Goal: Task Accomplishment & Management: Use online tool/utility

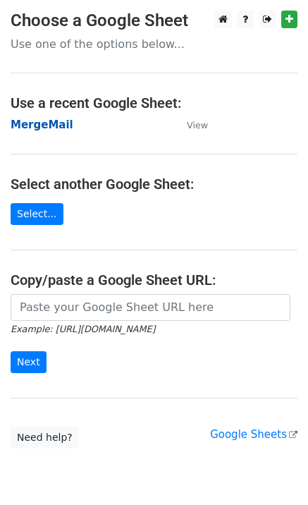
click at [40, 130] on strong "MergeMail" at bounding box center [42, 125] width 63 height 13
click at [54, 131] on strong "MergeMail" at bounding box center [42, 125] width 63 height 13
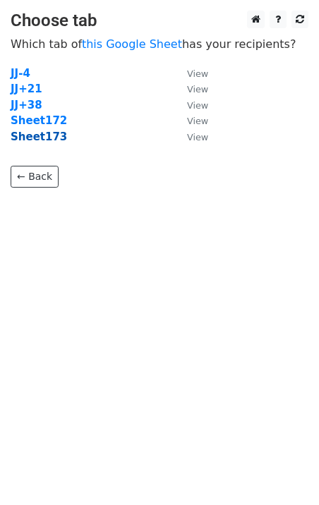
click at [39, 138] on strong "Sheet173" at bounding box center [39, 137] width 56 height 13
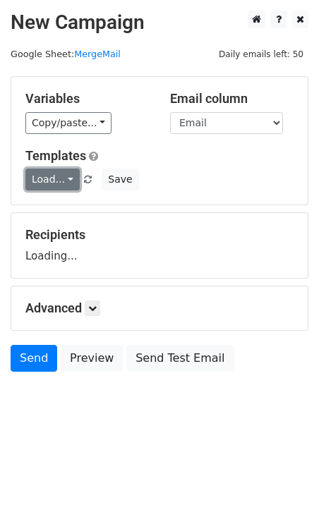
click at [62, 185] on link "Load..." at bounding box center [52, 180] width 54 height 22
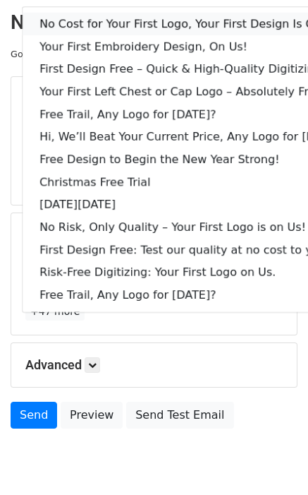
click at [94, 26] on link "No Cost for Your First Logo, Your First Design Is On Us!" at bounding box center [193, 24] width 341 height 23
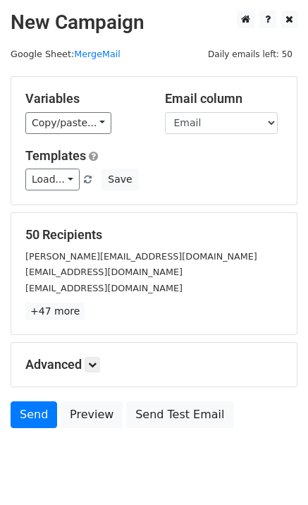
click at [41, 401] on form "Variables Copy/paste... {{Email}} Email column Email Templates Load... No Cost …" at bounding box center [154, 255] width 287 height 359
click at [28, 424] on link "Send" at bounding box center [34, 415] width 47 height 27
